Goal: Task Accomplishment & Management: Use online tool/utility

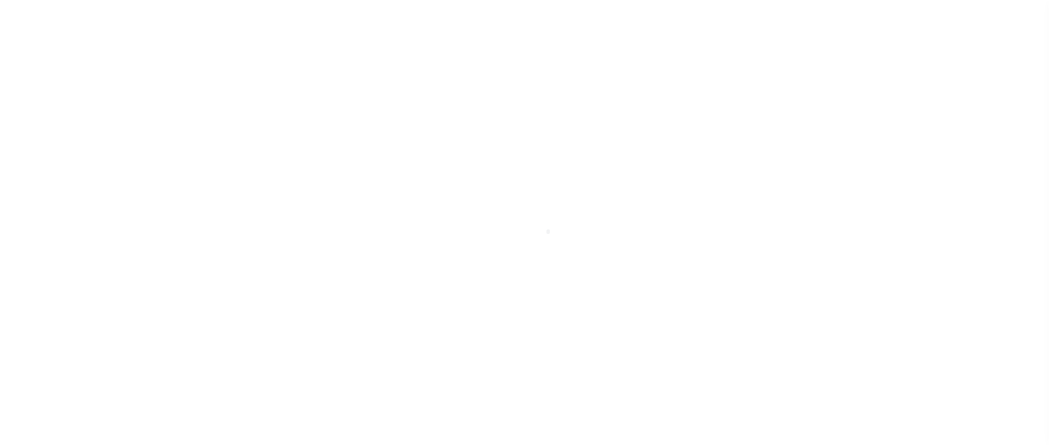
scroll to position [32, 0]
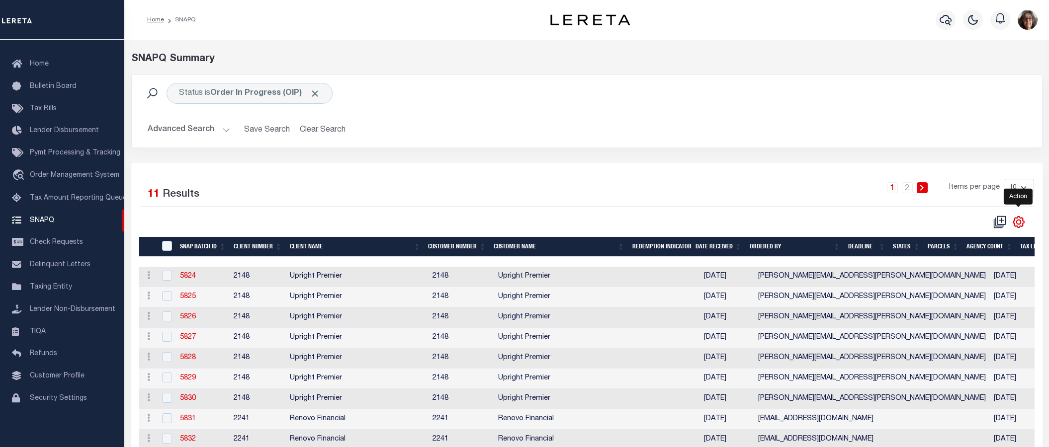
click at [1018, 224] on icon "" at bounding box center [1018, 222] width 13 height 13
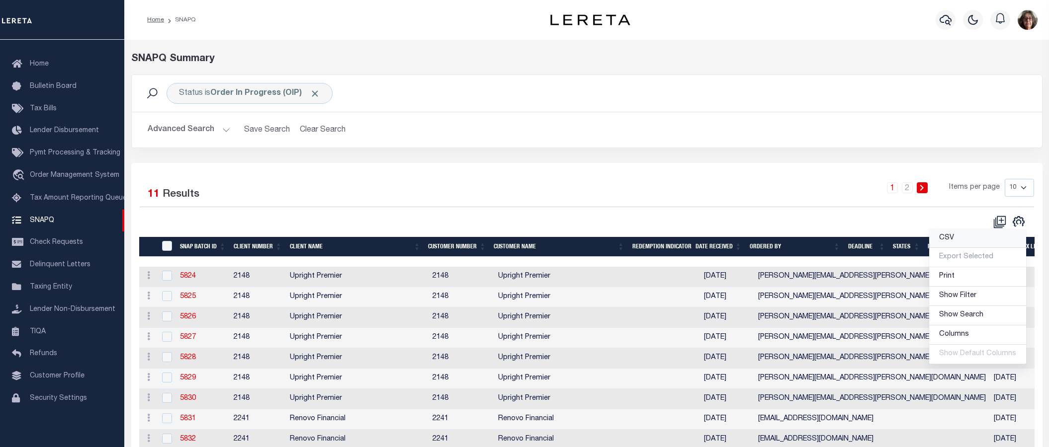
click at [954, 239] on span "CSV" at bounding box center [946, 238] width 15 height 7
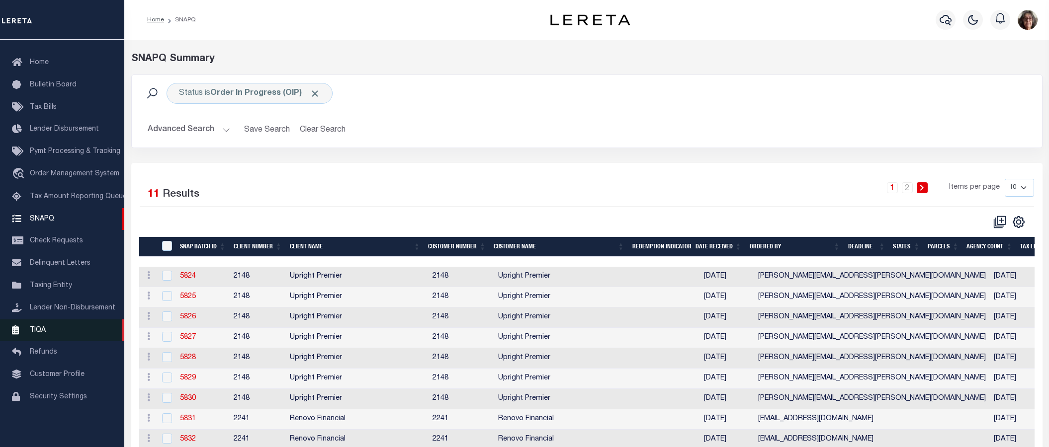
click at [38, 332] on span "TIQA" at bounding box center [38, 330] width 16 height 7
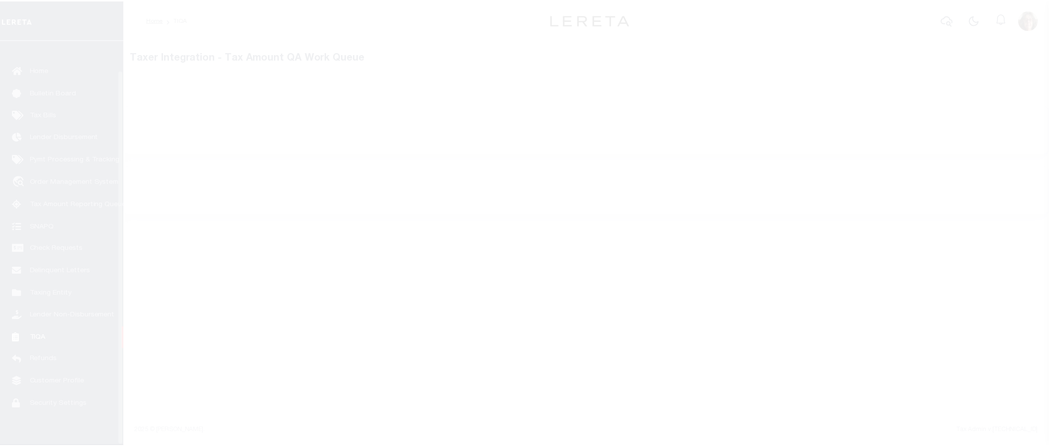
scroll to position [32, 0]
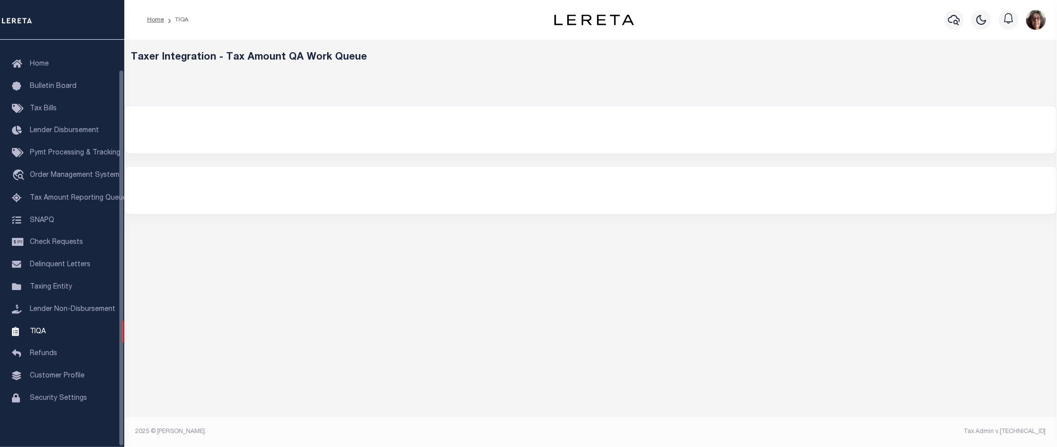
select select "200"
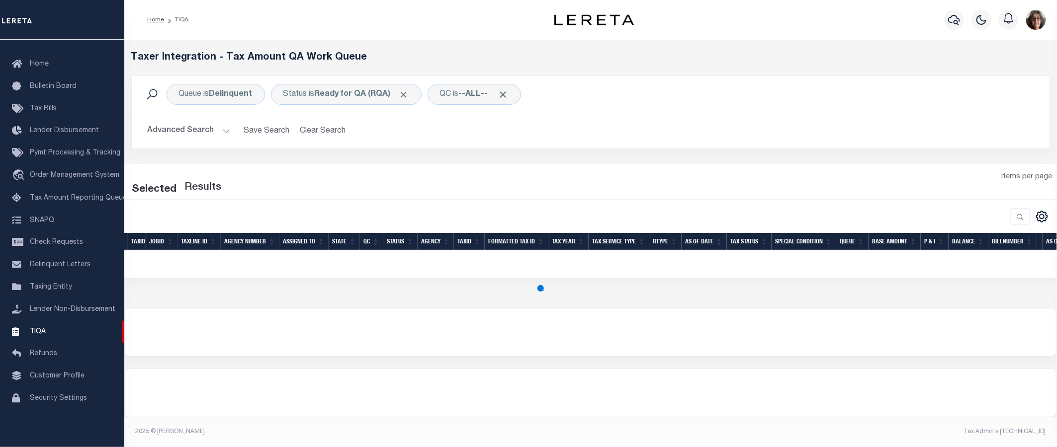
select select "200"
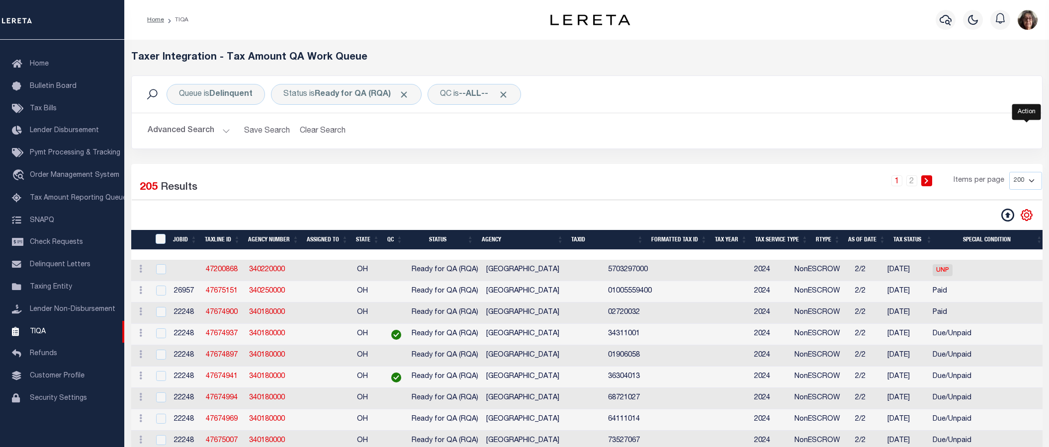
click at [1026, 215] on icon "" at bounding box center [1026, 215] width 13 height 13
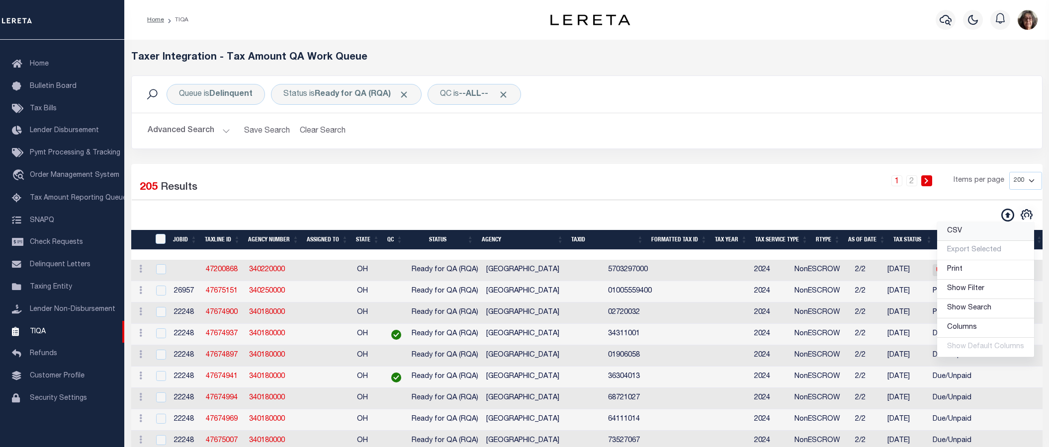
click at [955, 232] on span "CSV" at bounding box center [954, 231] width 15 height 7
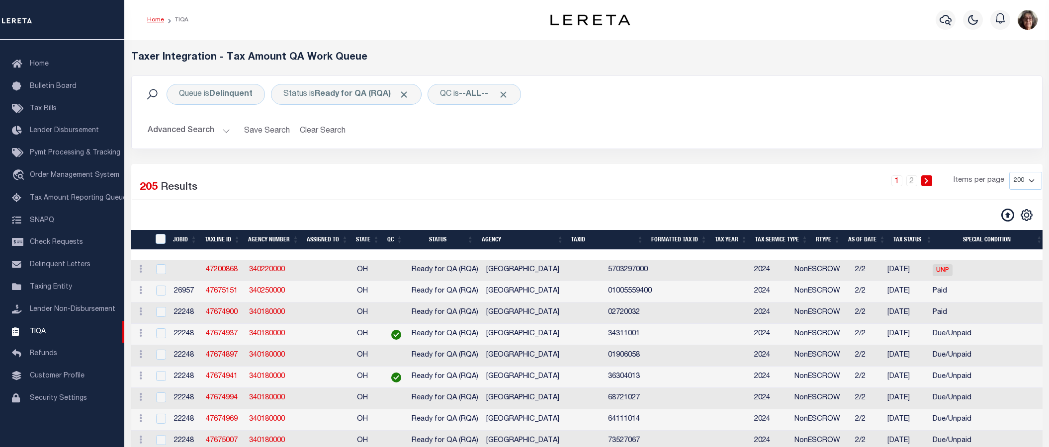
click at [154, 18] on link "Home" at bounding box center [155, 20] width 17 height 6
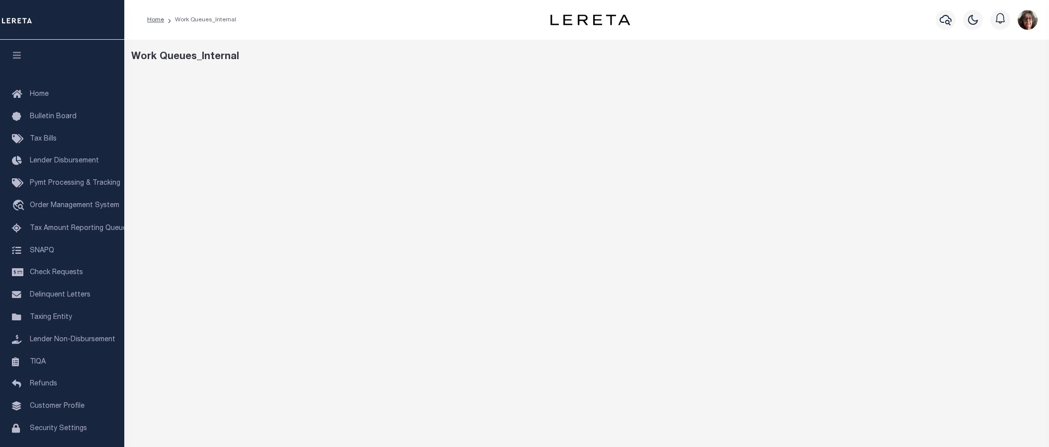
scroll to position [27, 0]
